Goal: Information Seeking & Learning: Learn about a topic

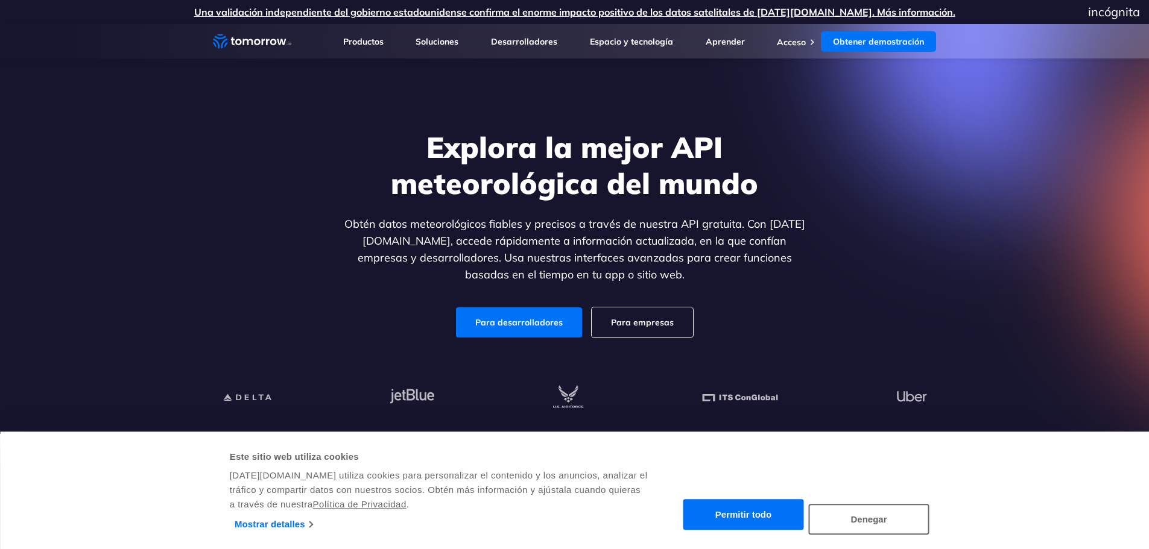
drag, startPoint x: 526, startPoint y: 320, endPoint x: 599, endPoint y: 304, distance: 74.8
click at [526, 320] on font "Para desarrolladores" at bounding box center [518, 322] width 87 height 11
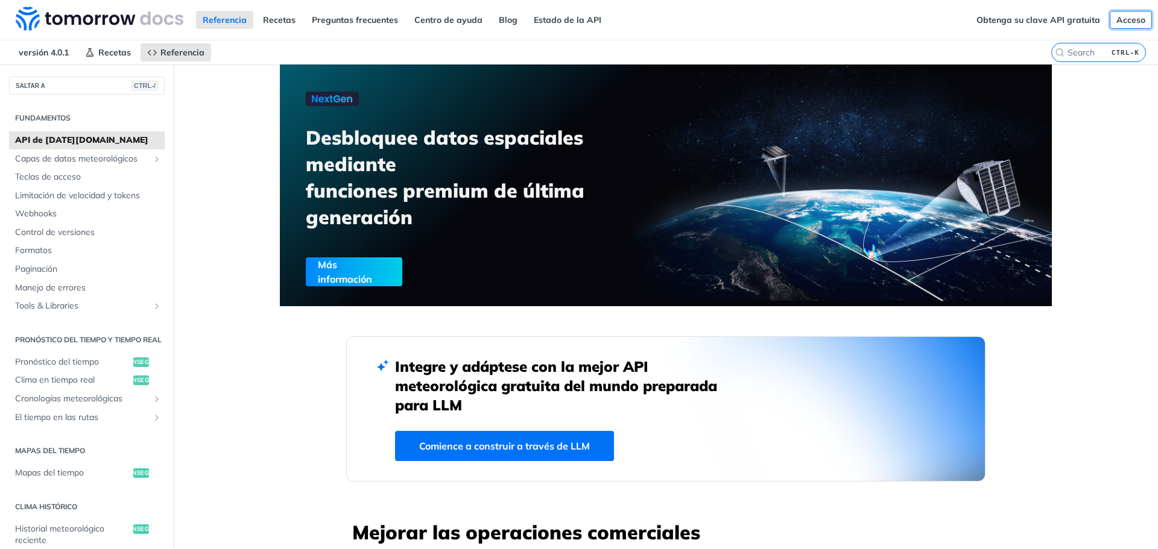
click at [1121, 19] on font "Acceso" at bounding box center [1130, 19] width 29 height 11
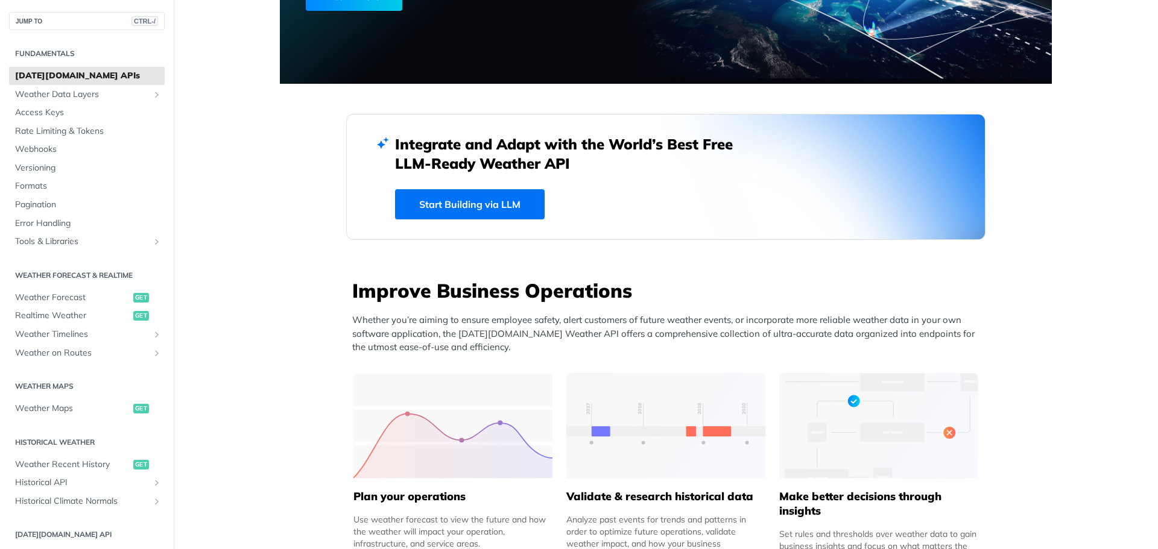
scroll to position [241, 0]
